Goal: Transaction & Acquisition: Book appointment/travel/reservation

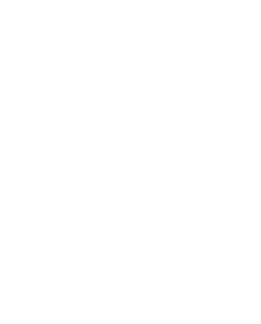
scroll to position [529, 0]
click at [160, 145] on span "Familie Pabst" at bounding box center [173, 148] width 69 height 7
click at [44, 224] on link "Familienhotel finden" at bounding box center [41, 230] width 56 height 13
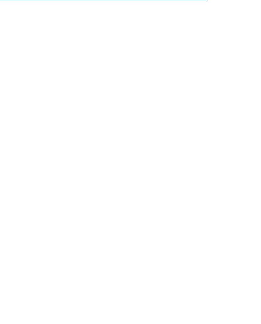
scroll to position [1841, 0]
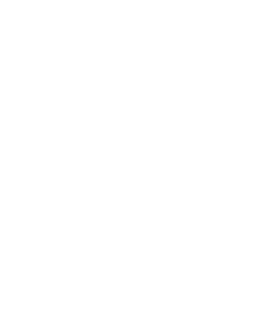
click at [161, 263] on link "mehr erfahren" at bounding box center [157, 265] width 37 height 5
click at [118, 39] on div "Angebot 1 / 26" at bounding box center [130, 32] width 235 height 16
click at [251, 26] on icon at bounding box center [248, 23] width 14 height 11
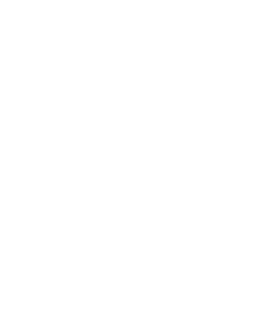
scroll to position [2031, 0]
click at [49, 223] on span "Meraner Land" at bounding box center [36, 227] width 47 height 8
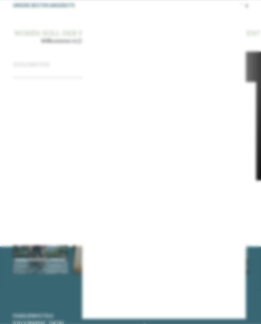
scroll to position [2141, 0]
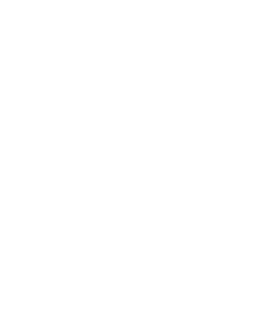
click at [248, 96] on icon at bounding box center [248, 101] width 14 height 11
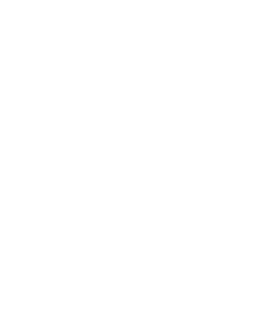
scroll to position [2231, 0]
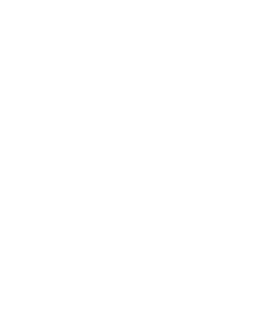
click at [28, 224] on span "Familienhotels [GEOGRAPHIC_DATA]" at bounding box center [38, 230] width 51 height 12
click at [121, 177] on div "jetzt anfragen" at bounding box center [121, 174] width 53 height 13
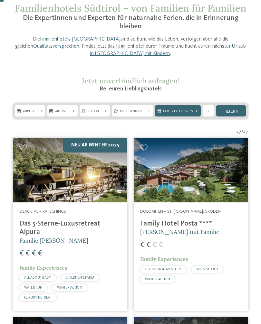
scroll to position [37, 0]
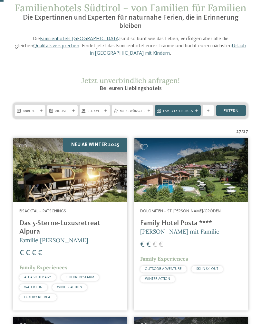
click at [182, 228] on span "[PERSON_NAME] mit Familie" at bounding box center [179, 231] width 79 height 7
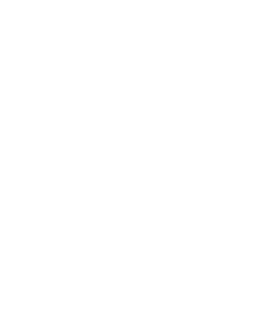
scroll to position [135, 0]
click at [248, 96] on icon at bounding box center [248, 101] width 14 height 11
click at [131, 148] on span "Familienzimmer" at bounding box center [129, 150] width 30 height 4
click at [86, 144] on div "Suiten" at bounding box center [94, 149] width 32 height 11
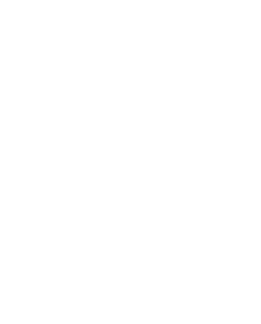
click at [168, 144] on div "Doppelzimmer" at bounding box center [166, 149] width 35 height 11
click at [155, 202] on link "mehr erfahren" at bounding box center [157, 204] width 37 height 5
click at [250, 27] on icon at bounding box center [248, 23] width 14 height 11
click at [131, 148] on span "Familienzimmer" at bounding box center [129, 150] width 30 height 4
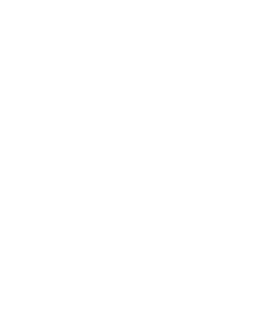
scroll to position [1752, 0]
click at [48, 238] on span "Familie [PERSON_NAME]" at bounding box center [53, 241] width 69 height 7
click at [54, 213] on span "Familie [PERSON_NAME]" at bounding box center [53, 216] width 69 height 7
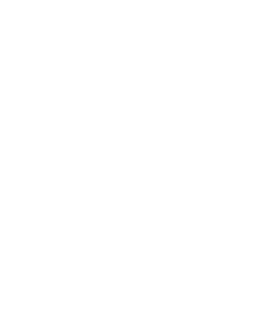
scroll to position [331, 0]
